Goal: Task Accomplishment & Management: Use online tool/utility

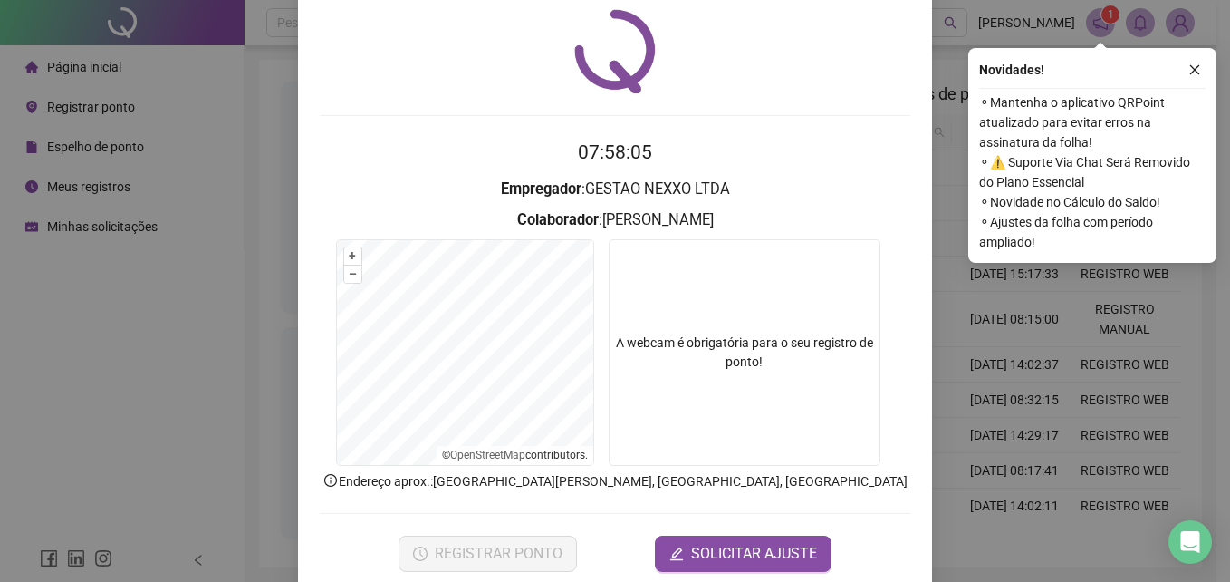
scroll to position [86, 0]
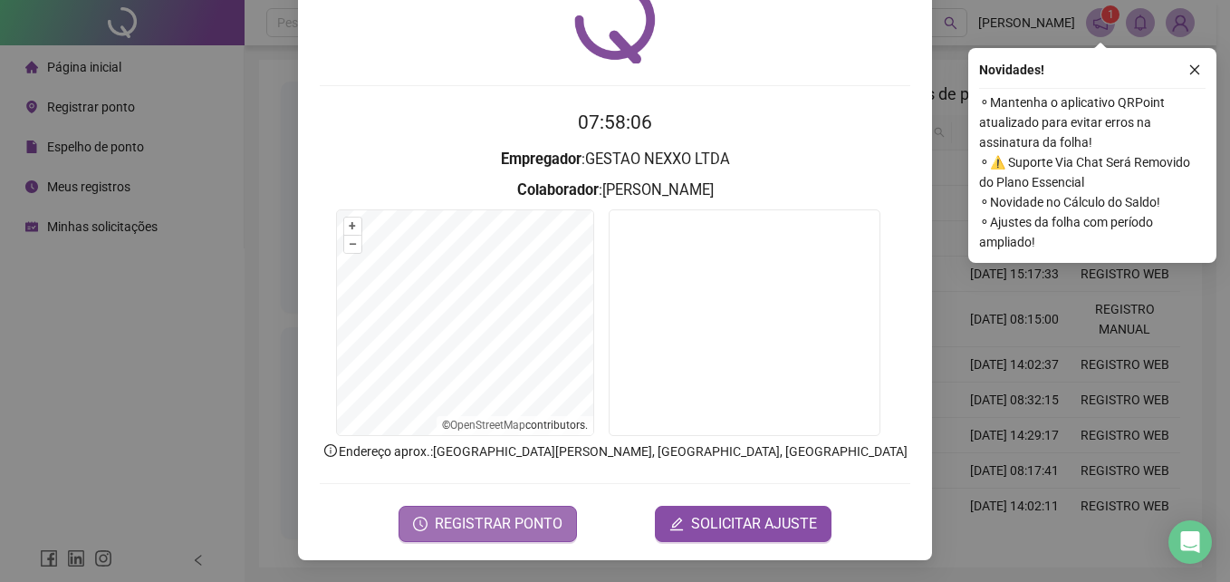
click at [543, 522] on span "REGISTRAR PONTO" at bounding box center [499, 524] width 128 height 22
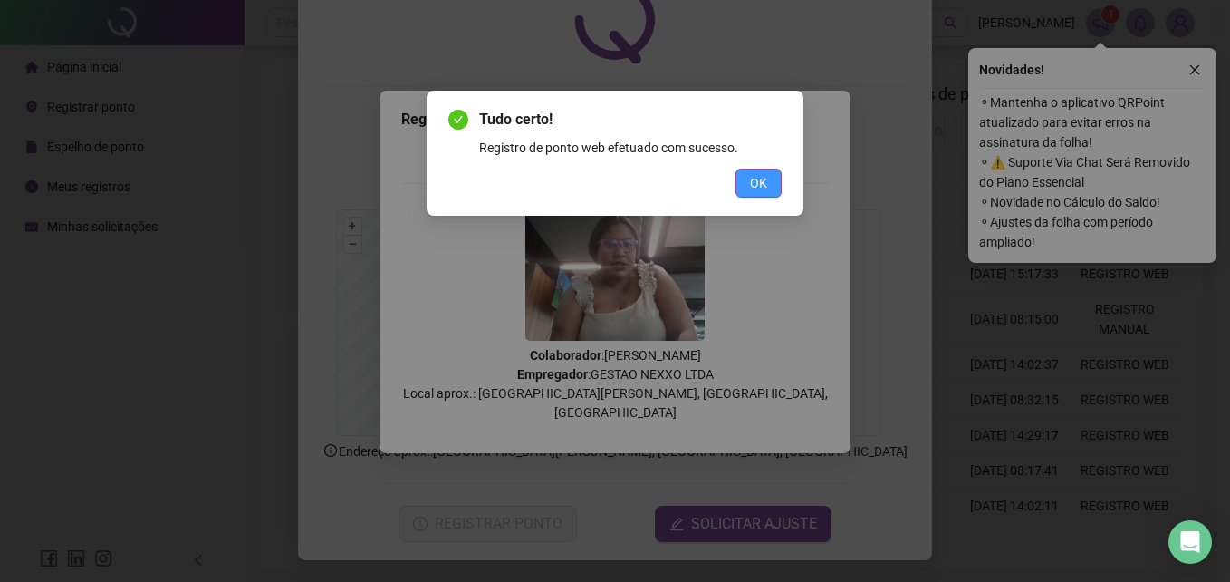
click at [755, 179] on span "OK" at bounding box center [758, 183] width 17 height 20
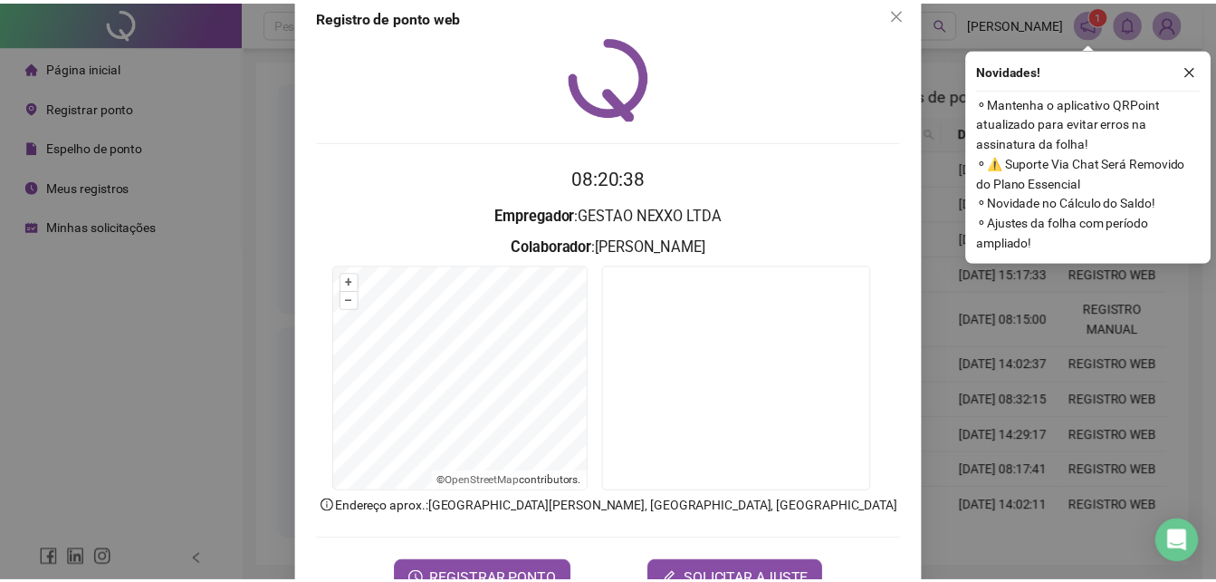
scroll to position [0, 0]
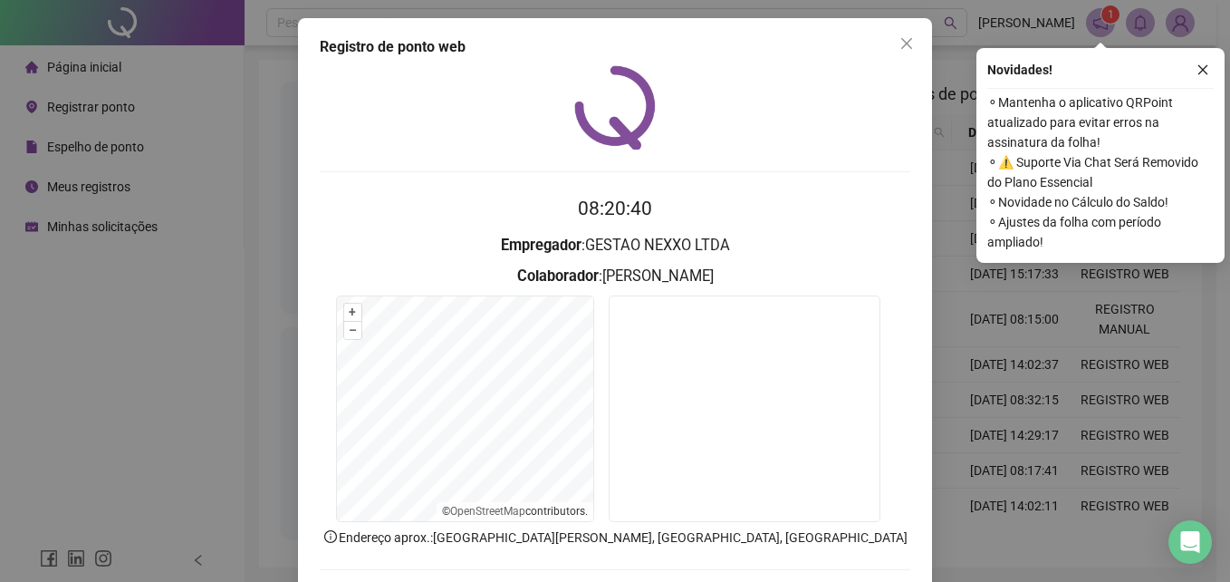
drag, startPoint x: 897, startPoint y: 38, endPoint x: 1069, endPoint y: 66, distance: 174.4
click at [1006, 42] on div "Registro de ponto web 08:20:40 Empregador : GESTAO NEXXO LTDA Colaborador : [PE…" at bounding box center [615, 291] width 1230 height 582
drag, startPoint x: 1199, startPoint y: 72, endPoint x: 1001, endPoint y: 43, distance: 200.5
click at [1194, 72] on button "button" at bounding box center [1203, 70] width 22 height 22
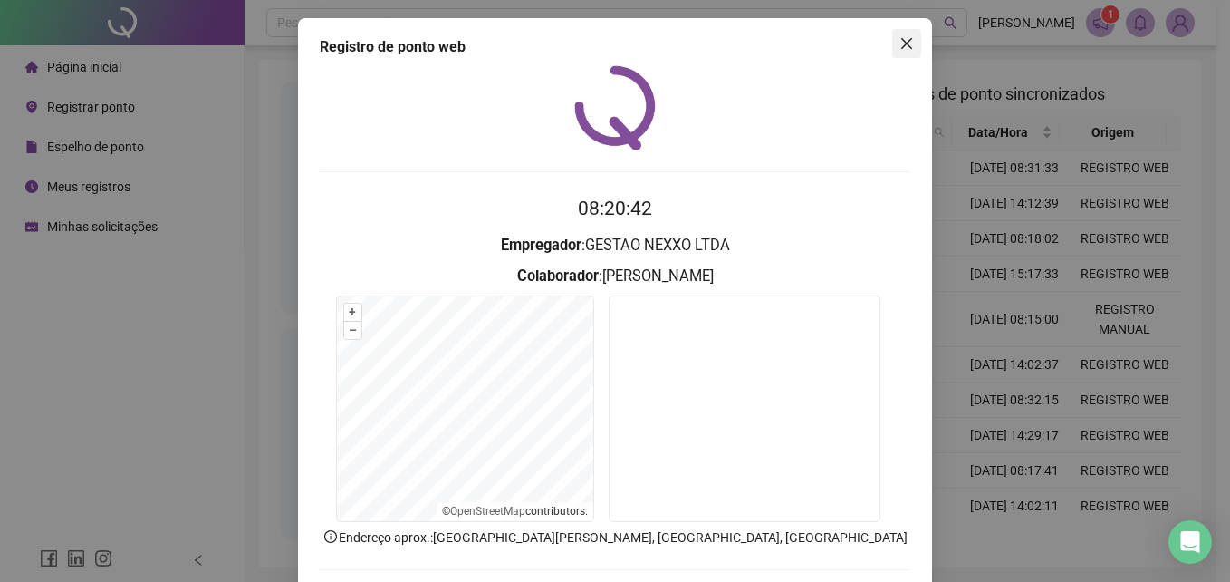
click at [902, 46] on icon "close" at bounding box center [906, 43] width 11 height 11
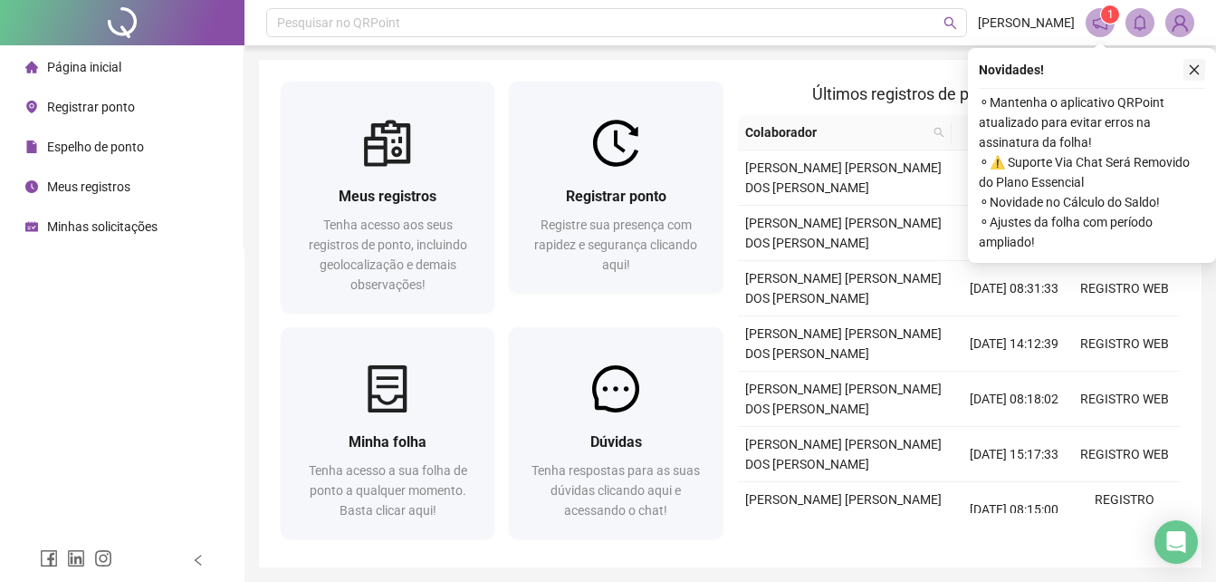
click at [1190, 70] on icon "close" at bounding box center [1194, 69] width 13 height 13
